Goal: Check status: Check status

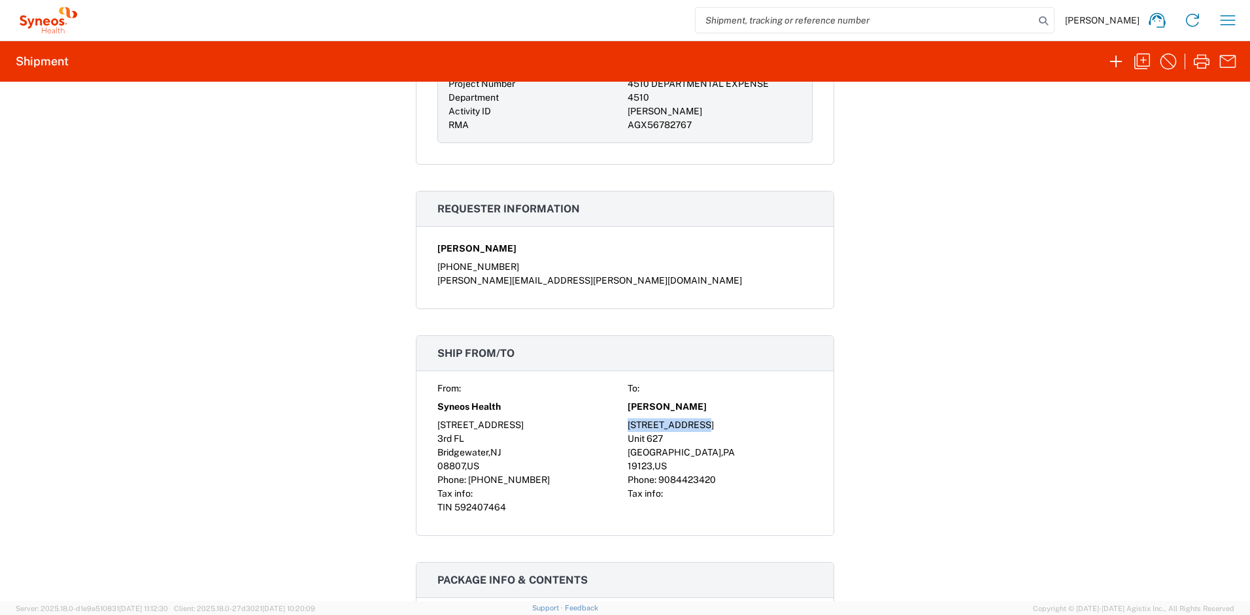
scroll to position [626, 0]
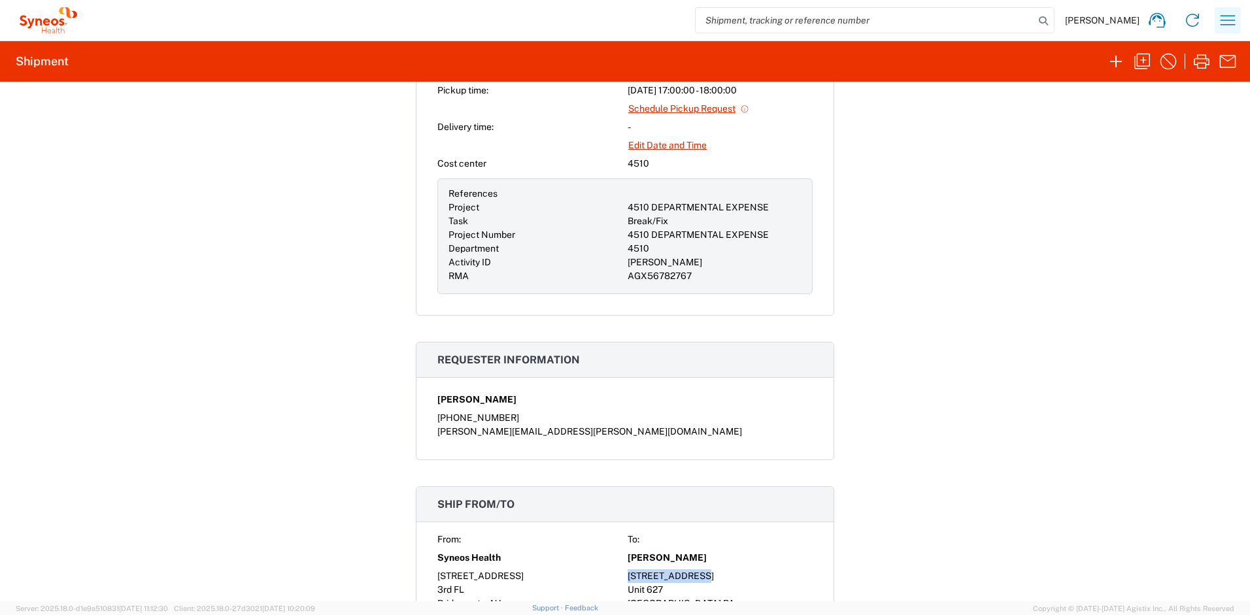
click at [1235, 20] on icon "button" at bounding box center [1228, 20] width 15 height 10
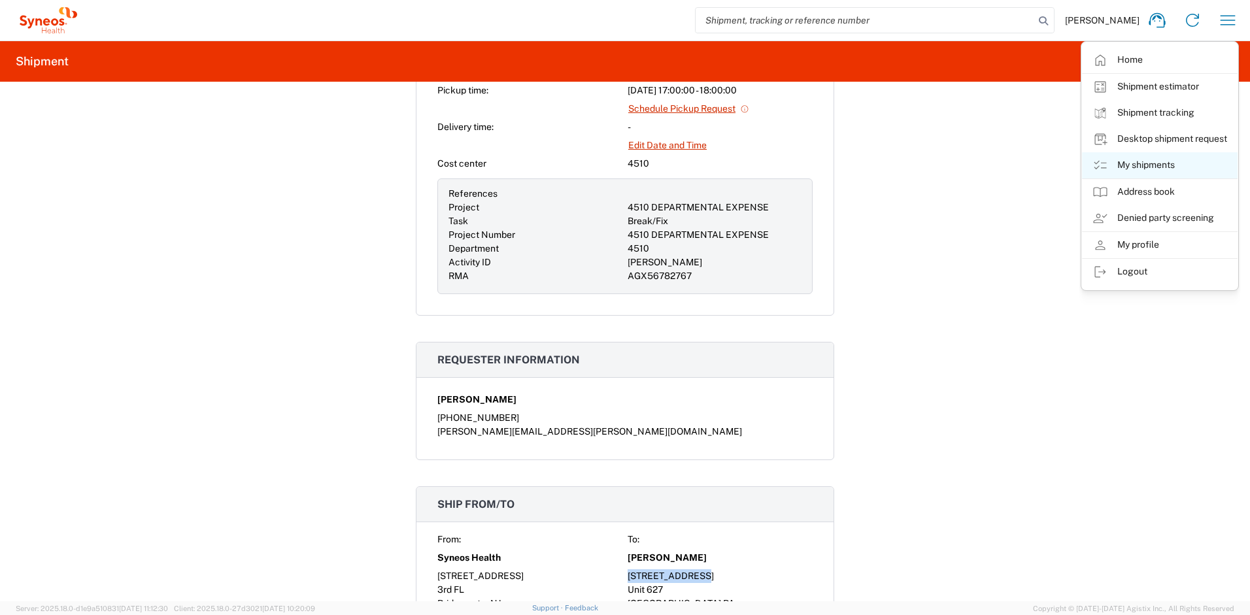
click at [1160, 167] on link "My shipments" at bounding box center [1160, 165] width 156 height 26
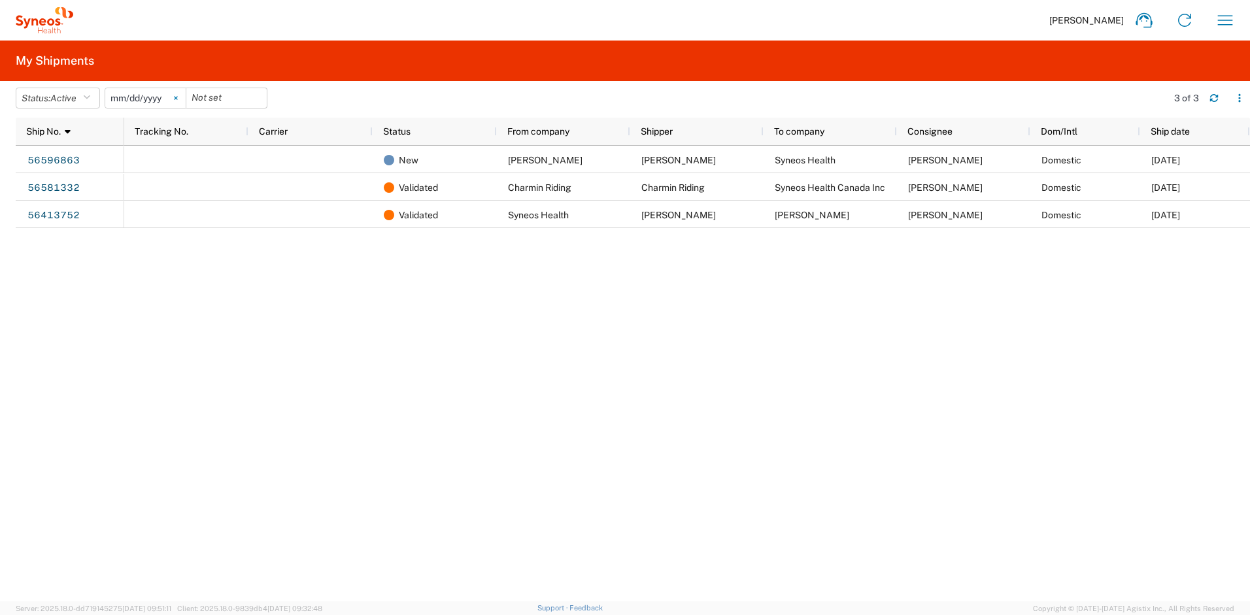
click at [178, 99] on icon at bounding box center [176, 98] width 4 height 4
click at [97, 101] on button "Status: Active" at bounding box center [58, 98] width 84 height 21
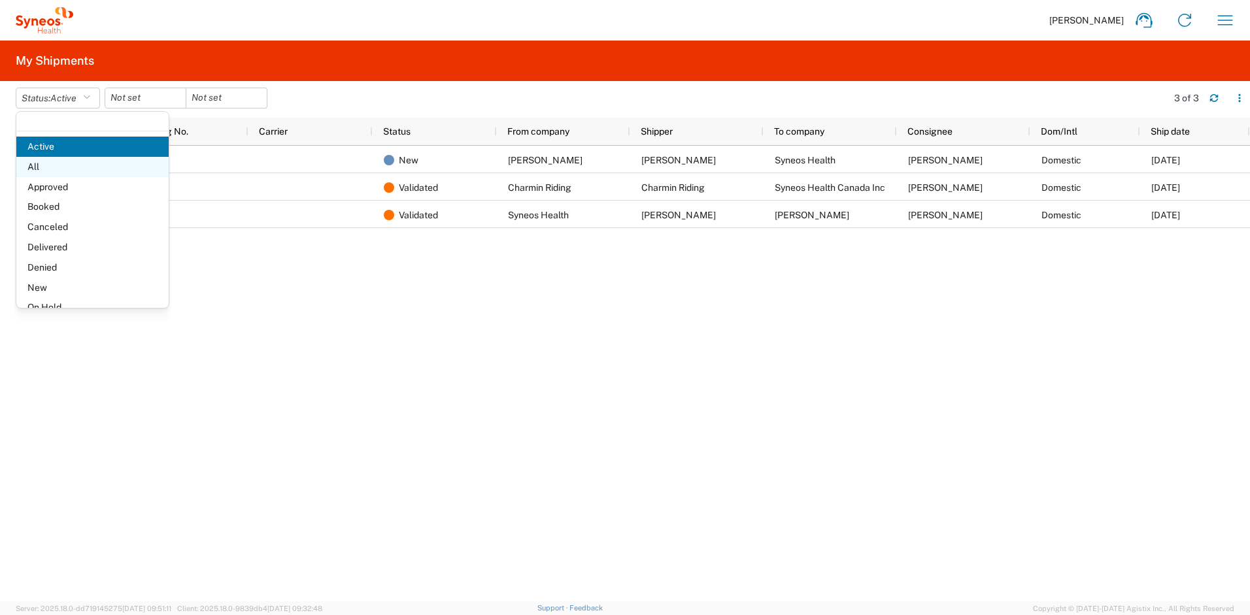
click at [51, 165] on span "All" at bounding box center [92, 167] width 152 height 20
